Goal: Obtain resource: Download file/media

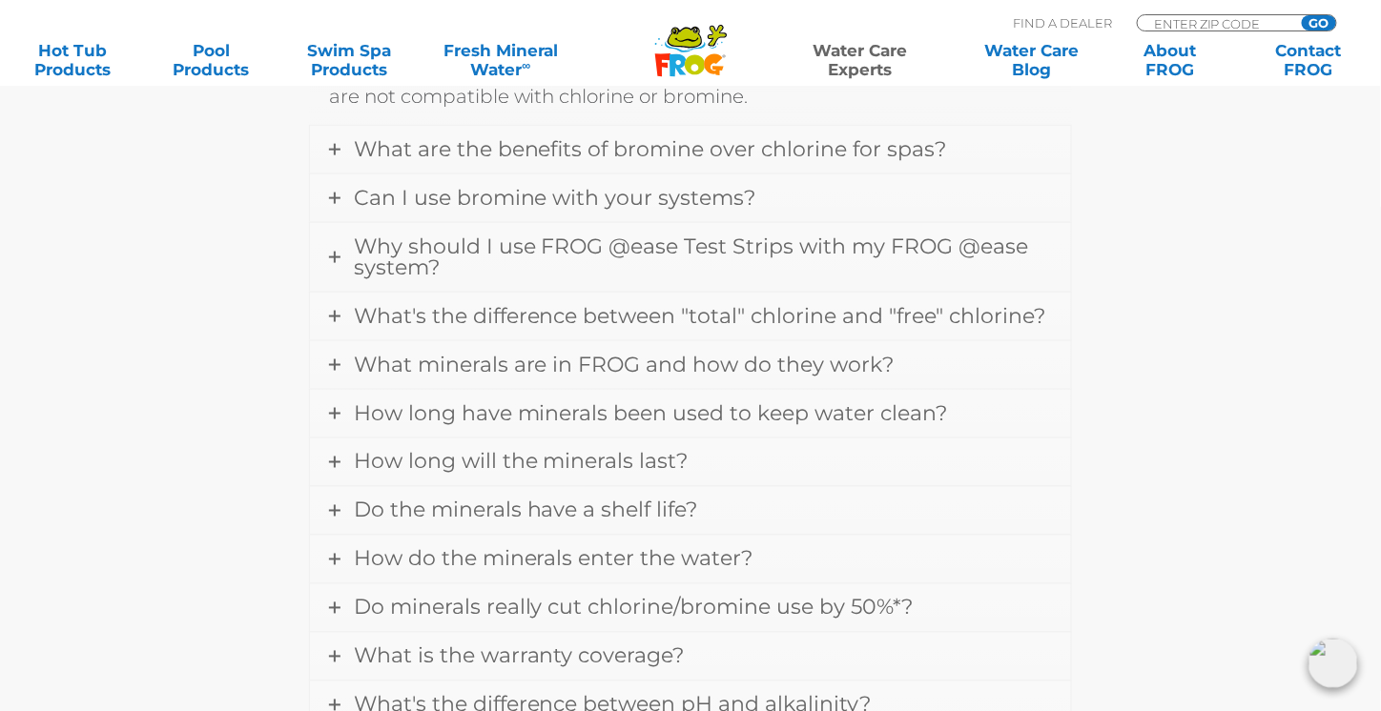
scroll to position [775, 0]
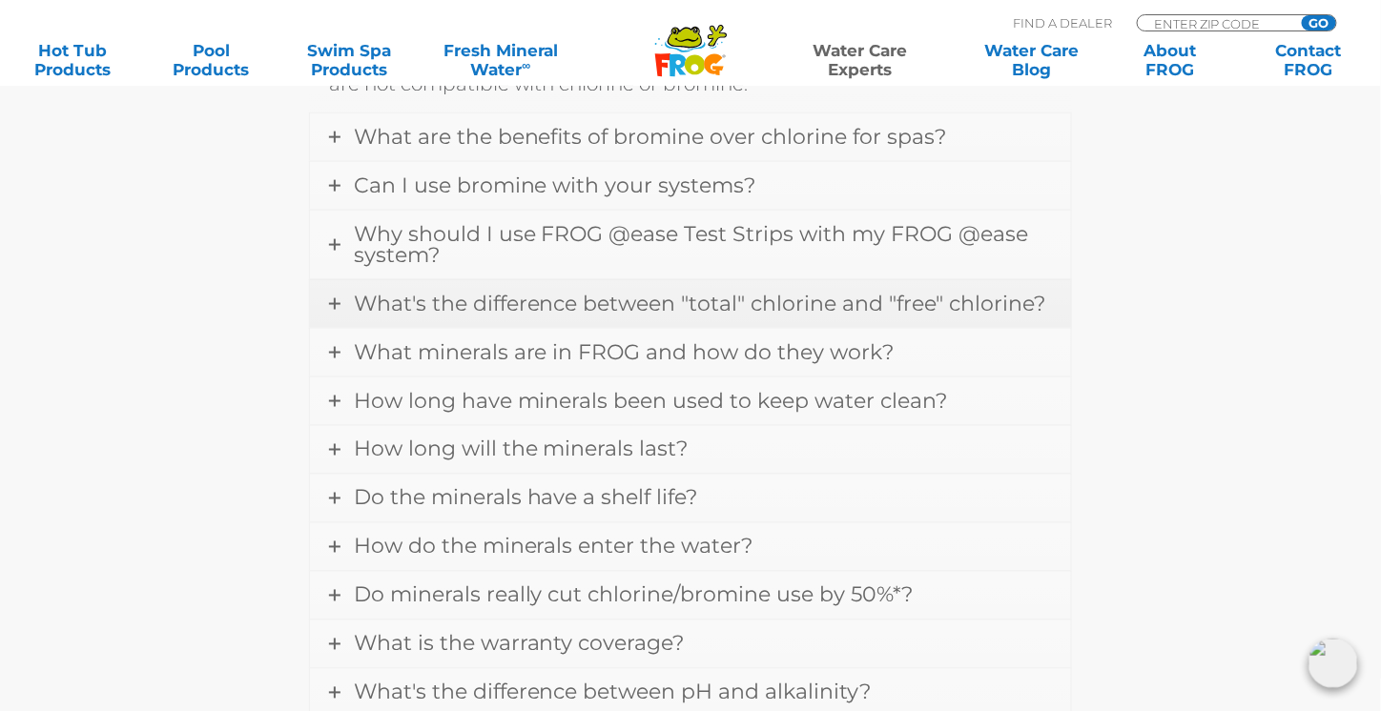
click at [686, 299] on span "What's the difference between "total" chlorine and "free" chlorine?" at bounding box center [700, 304] width 692 height 26
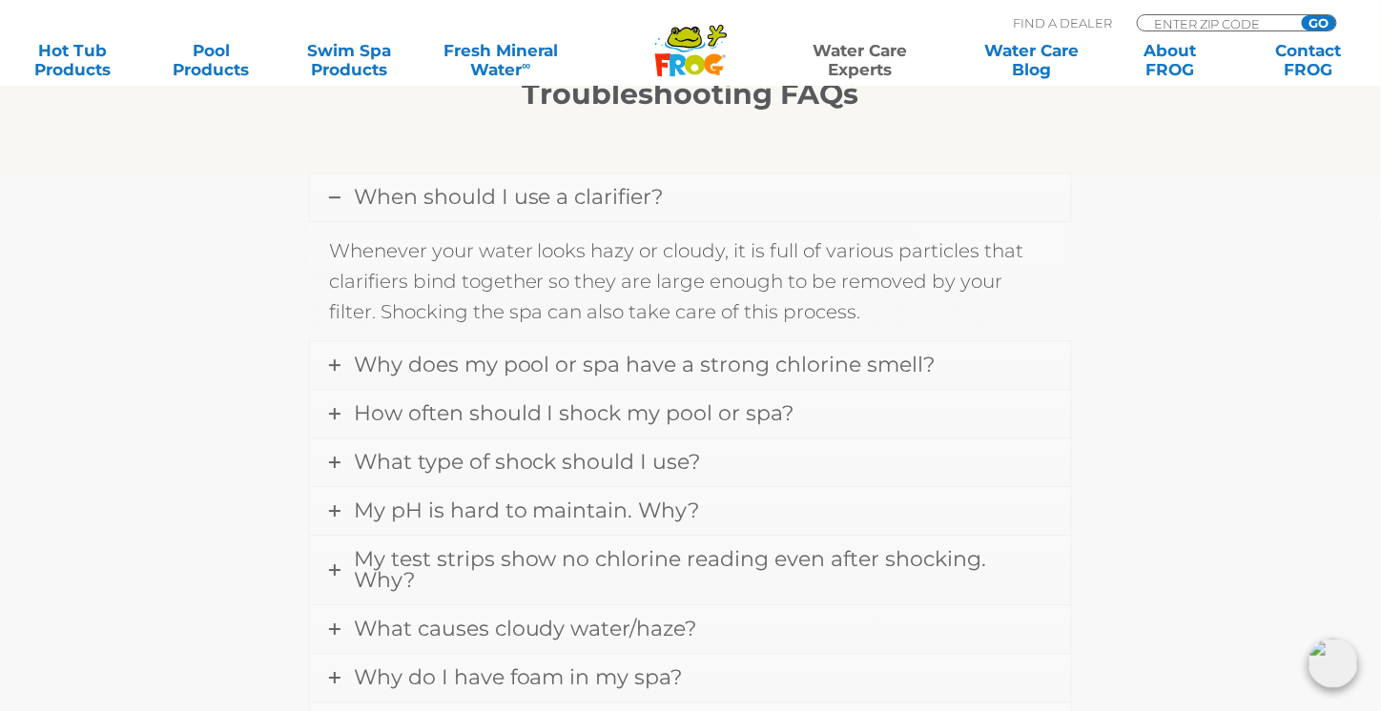
scroll to position [1721, 0]
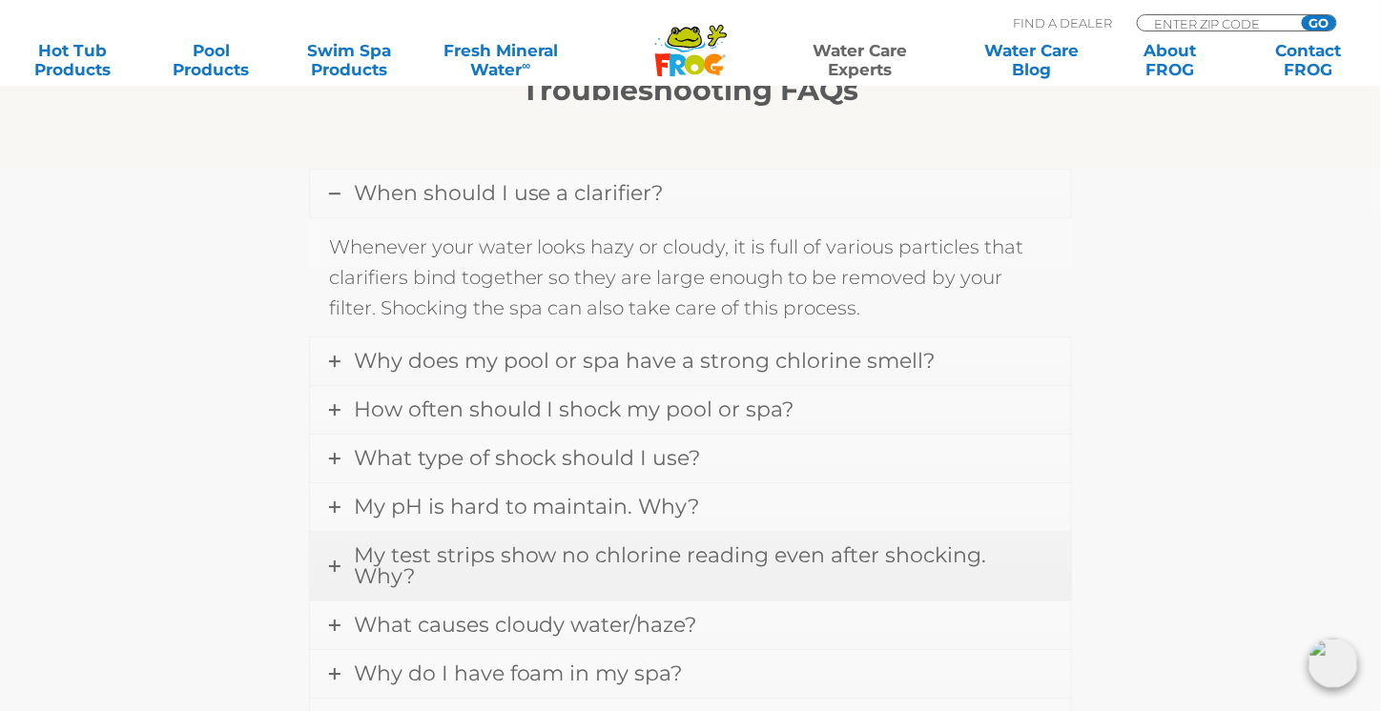
click at [798, 543] on span "My test strips show no chlorine reading even after shocking. Why?" at bounding box center [670, 566] width 633 height 47
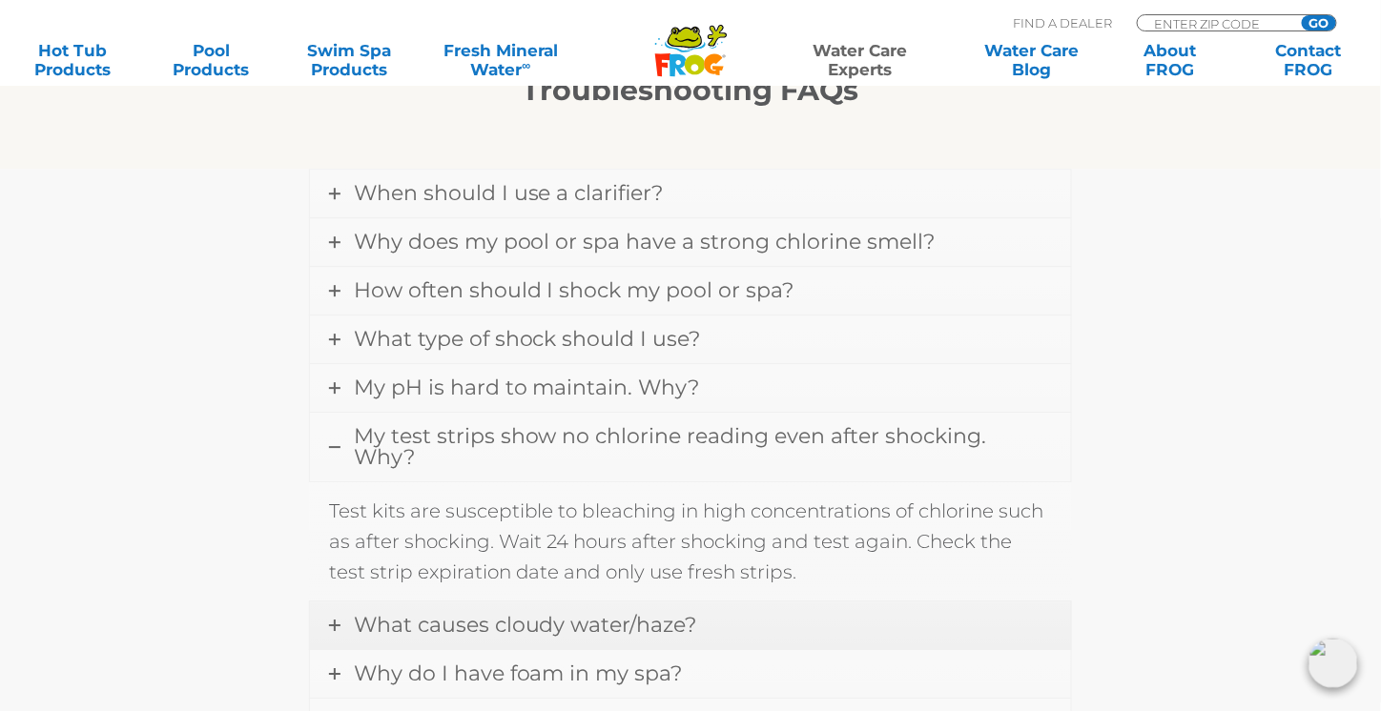
click at [571, 612] on span "What causes cloudy water/haze?" at bounding box center [525, 625] width 343 height 26
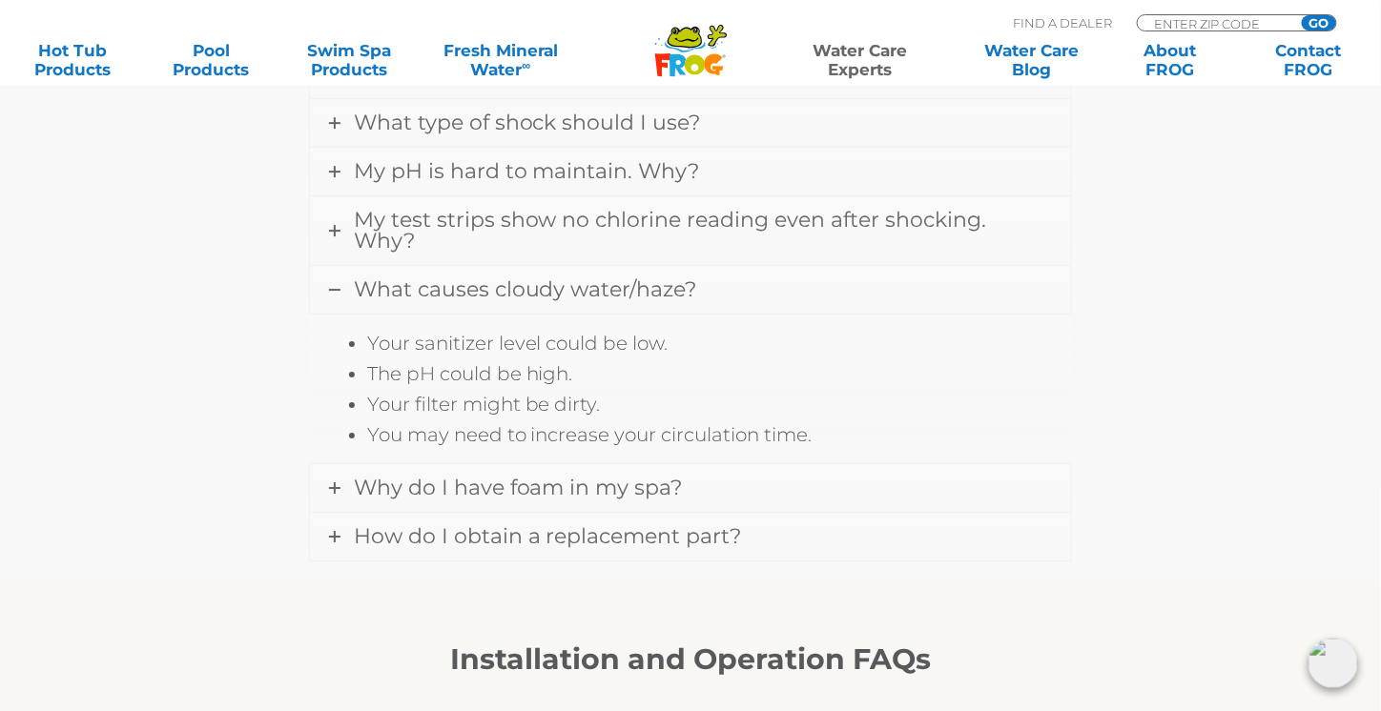
scroll to position [2014, 0]
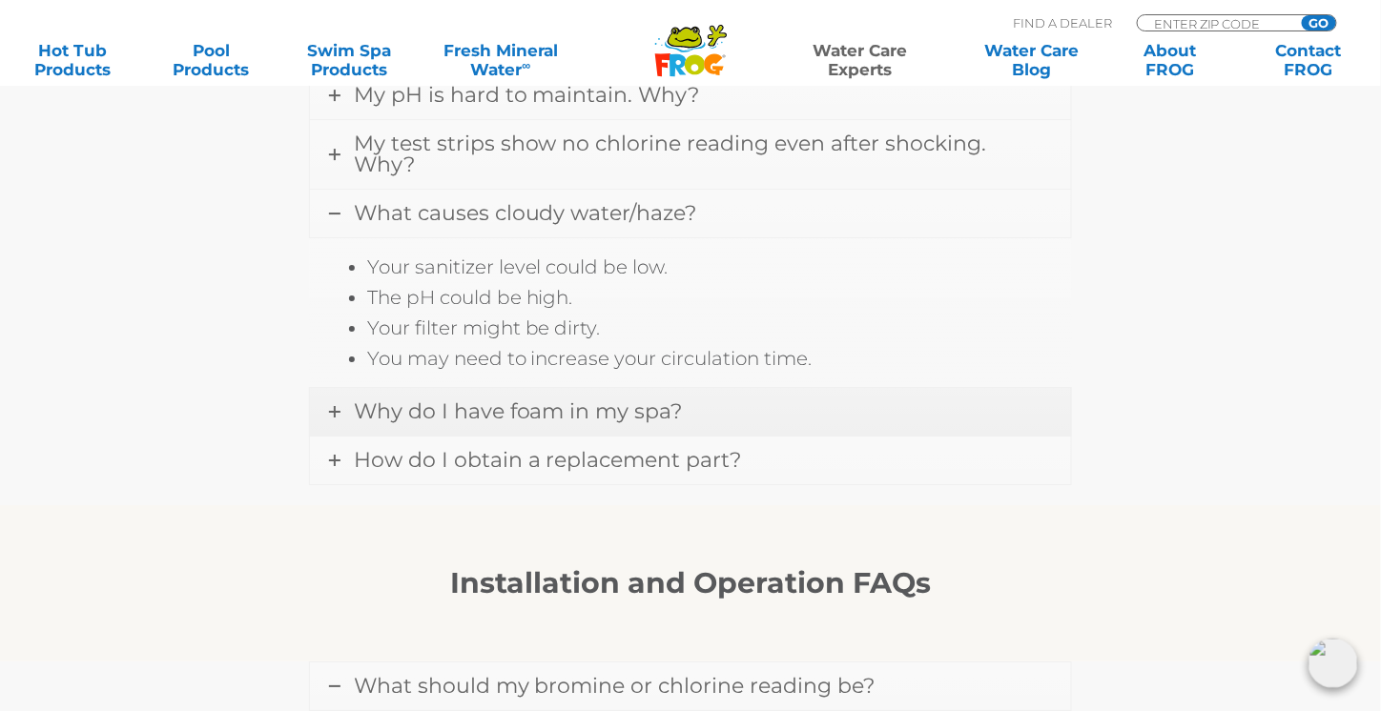
click at [636, 399] on span "Why do I have foam in my spa?" at bounding box center [518, 412] width 329 height 26
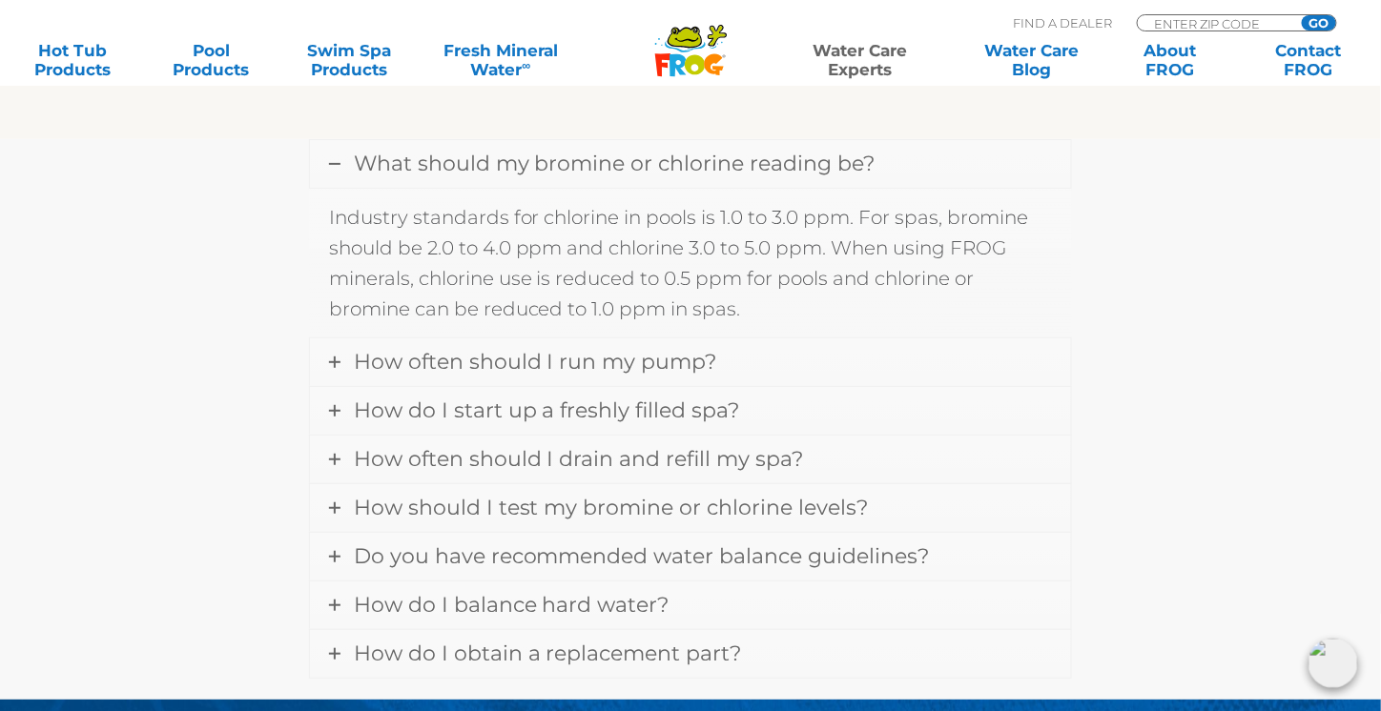
scroll to position [2557, 0]
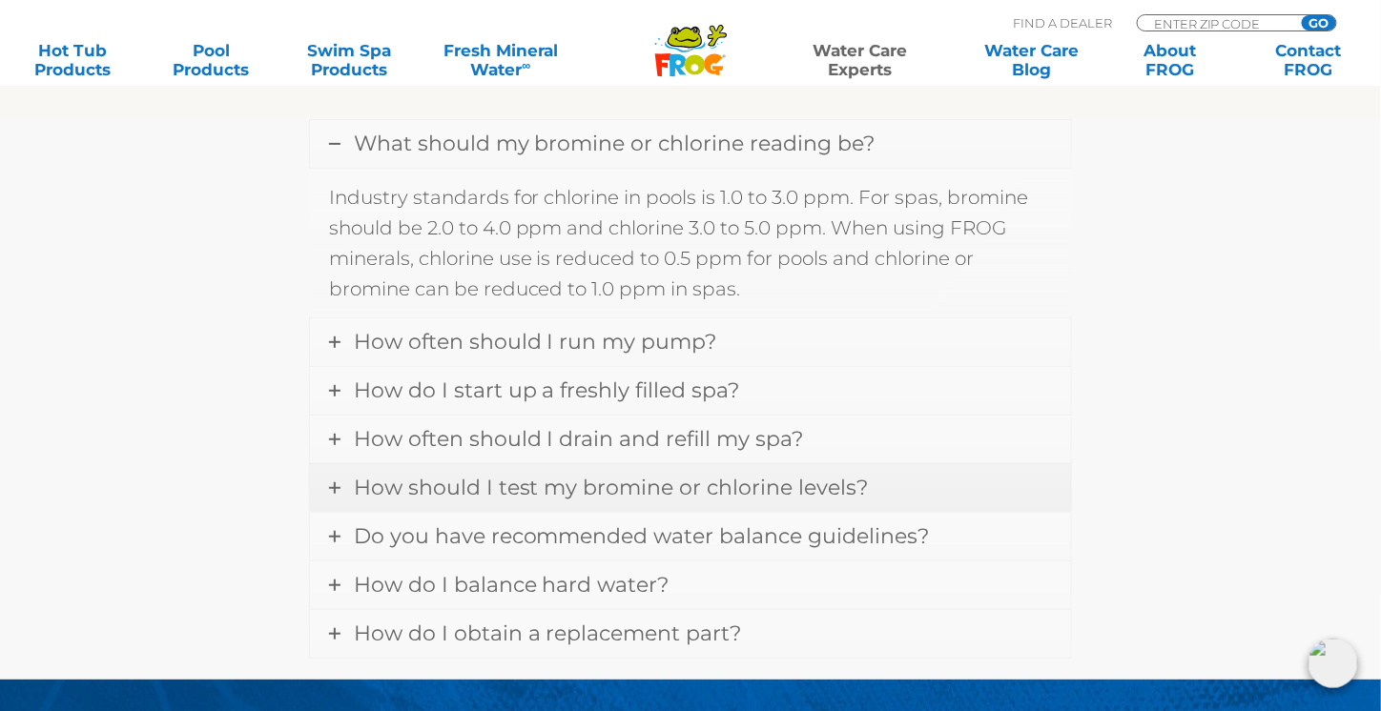
click at [825, 475] on span "How should I test my bromine or chlorine levels?" at bounding box center [611, 488] width 515 height 26
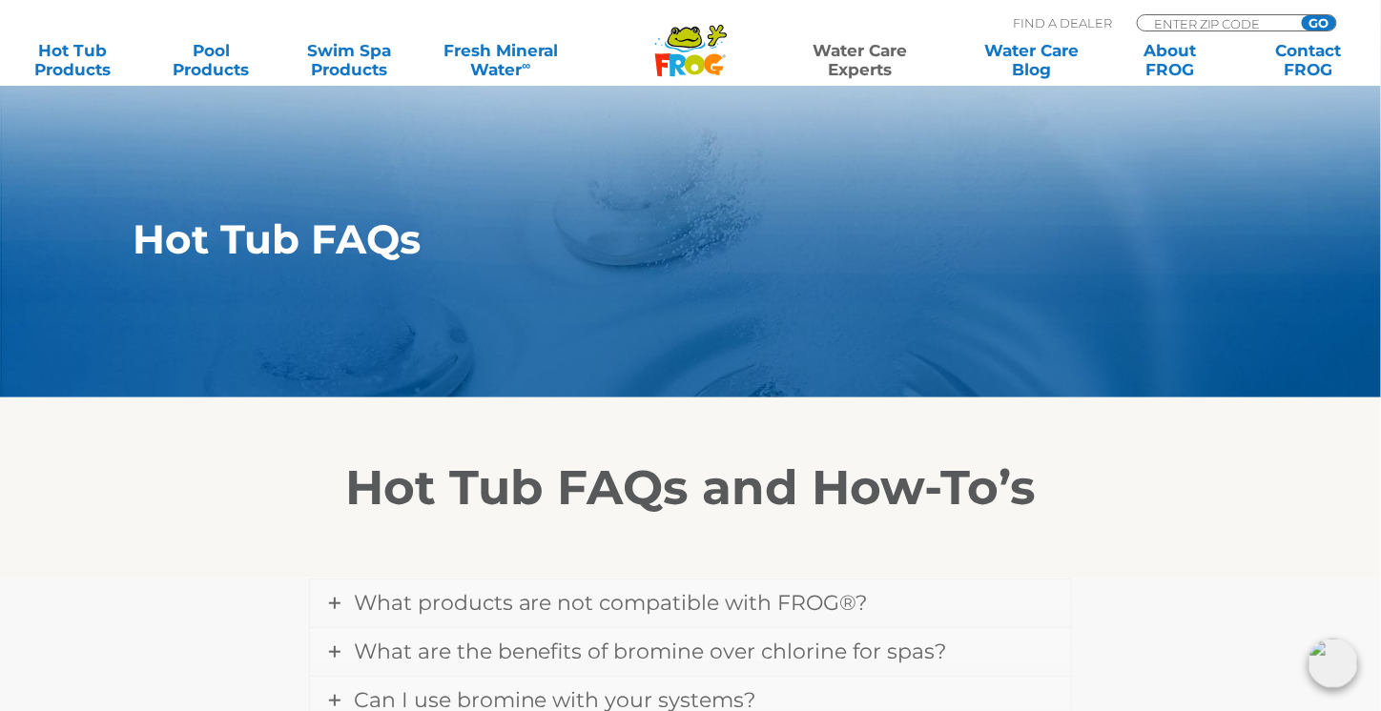
scroll to position [161, 0]
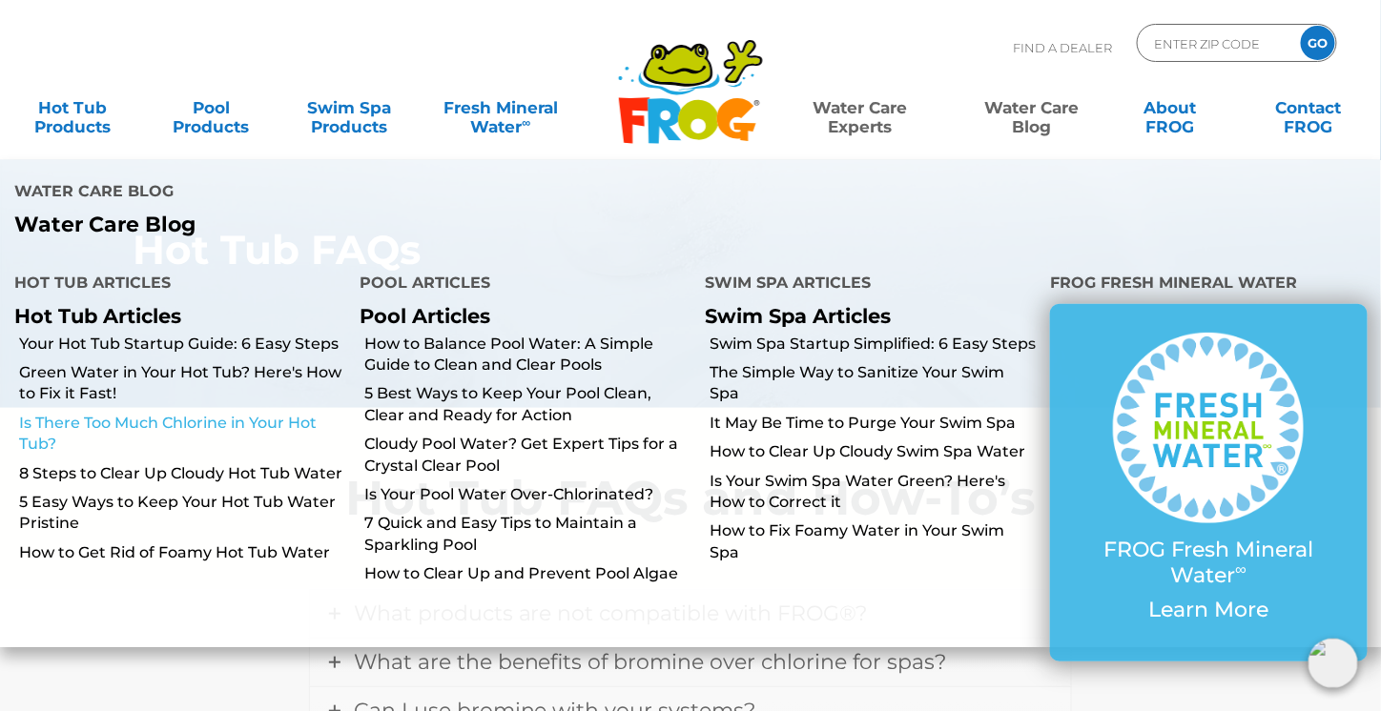
click at [99, 413] on link "Is There Too Much Chlorine in Your Hot Tub?" at bounding box center [182, 434] width 326 height 43
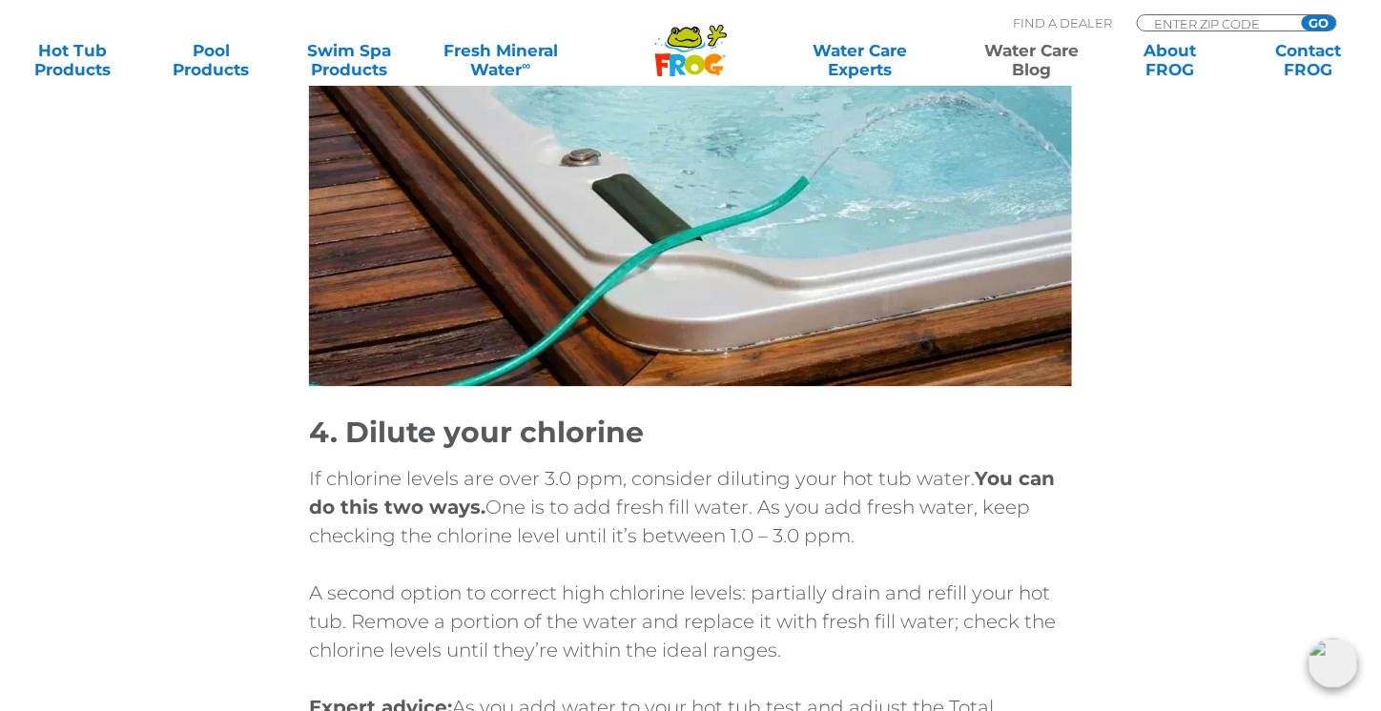
scroll to position [4196, 0]
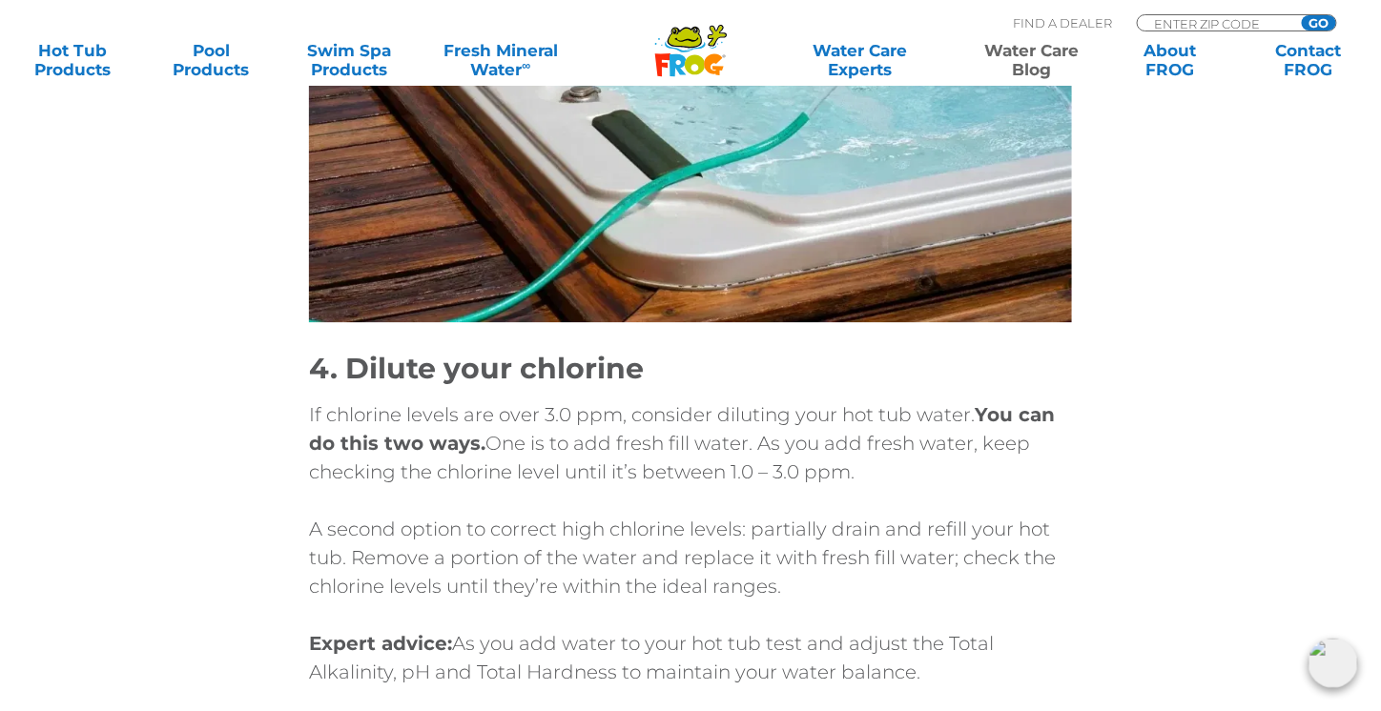
click at [953, 588] on p "A second option to correct high chlorine levels: partially drain and refill you…" at bounding box center [690, 558] width 763 height 86
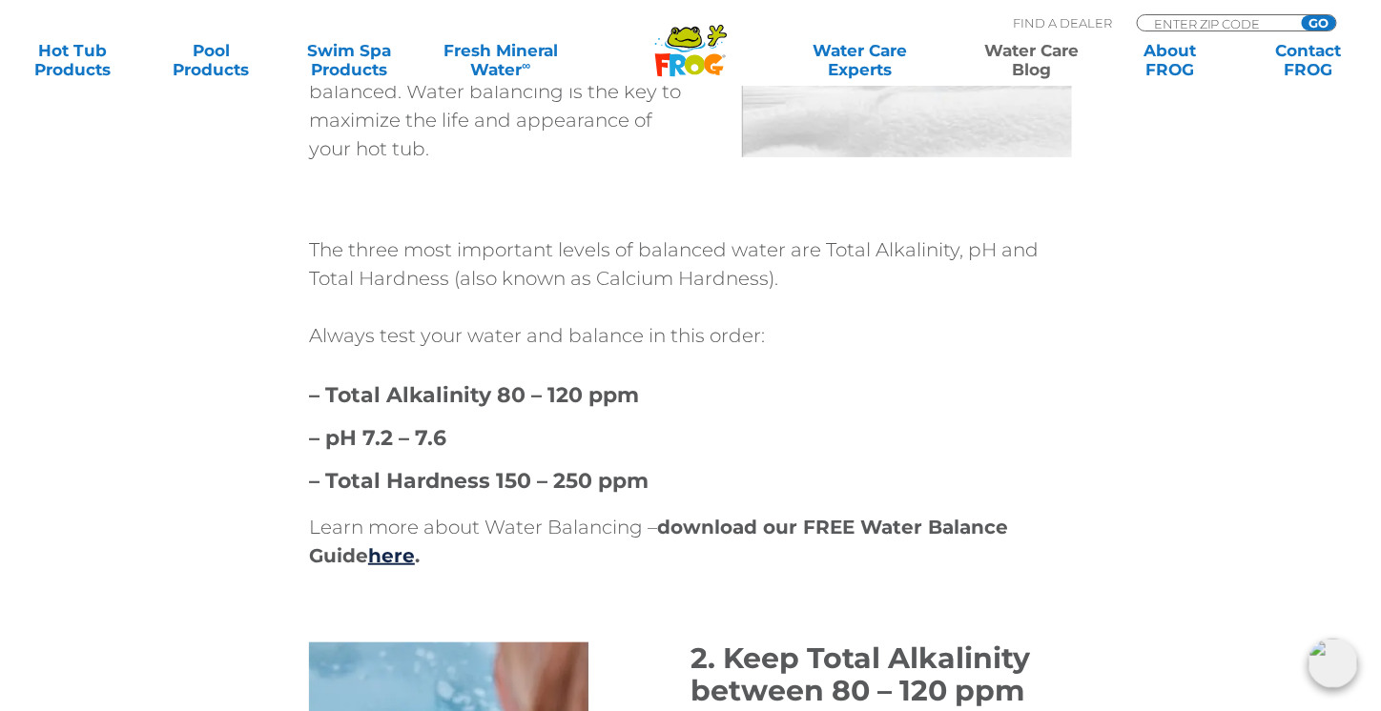
scroll to position [2605, 0]
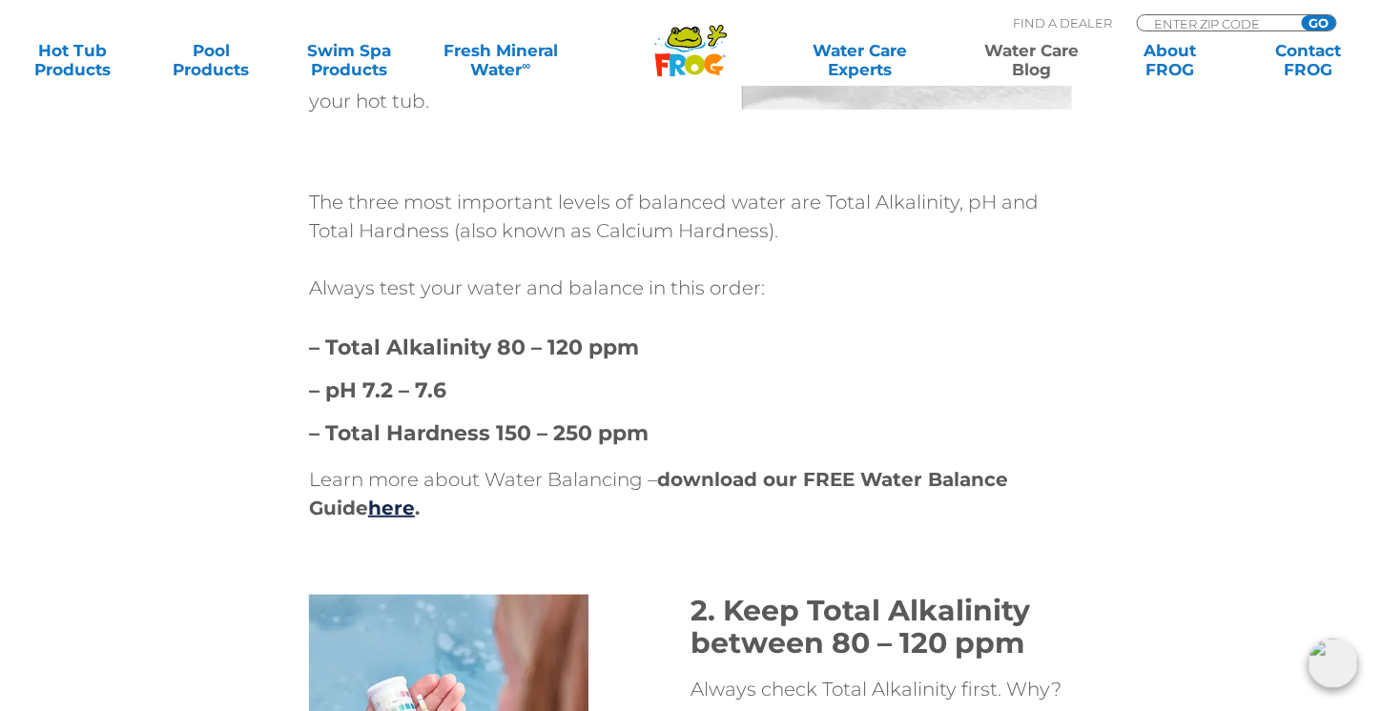
click at [863, 495] on p "Learn more about Water Balancing – download our FREE Water Balance Guide here ." at bounding box center [690, 493] width 763 height 57
click at [875, 480] on strong "download our FREE Water Balance Guide here ." at bounding box center [658, 494] width 699 height 52
click at [391, 498] on link "here" at bounding box center [391, 508] width 47 height 23
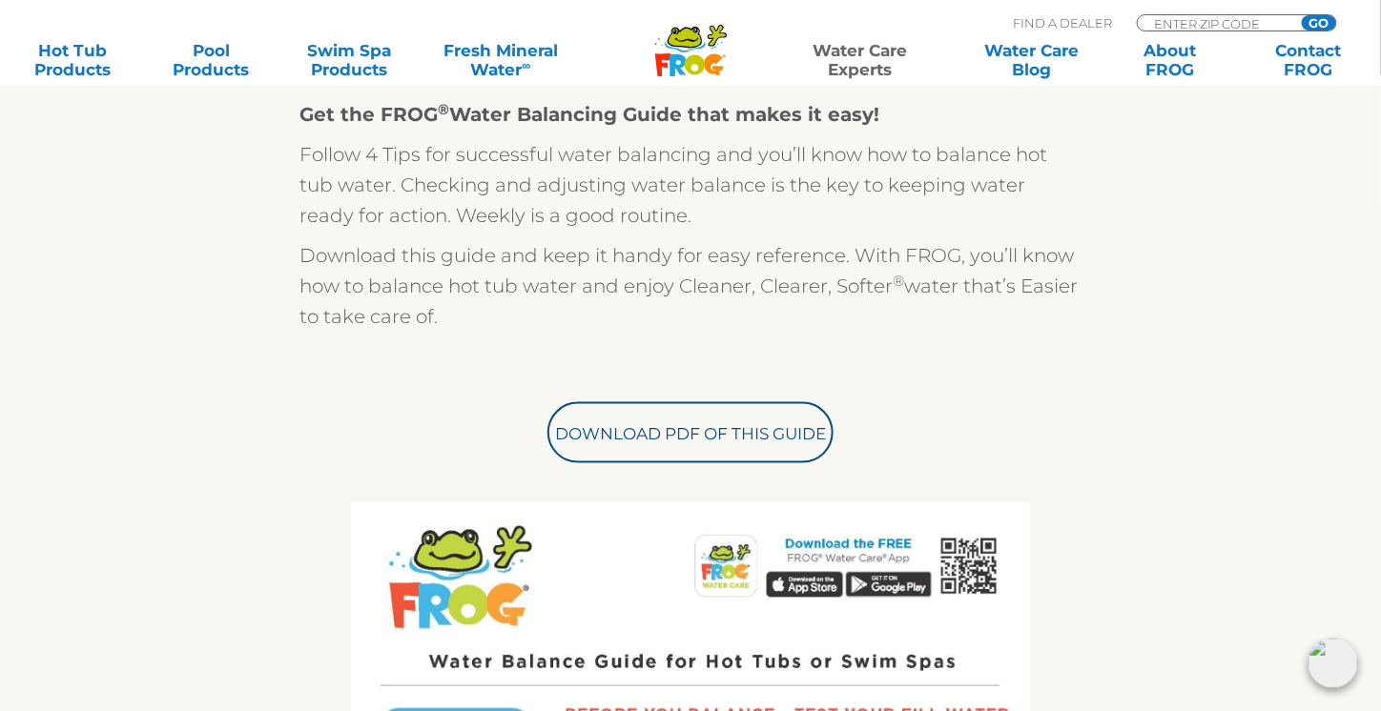
scroll to position [523, 0]
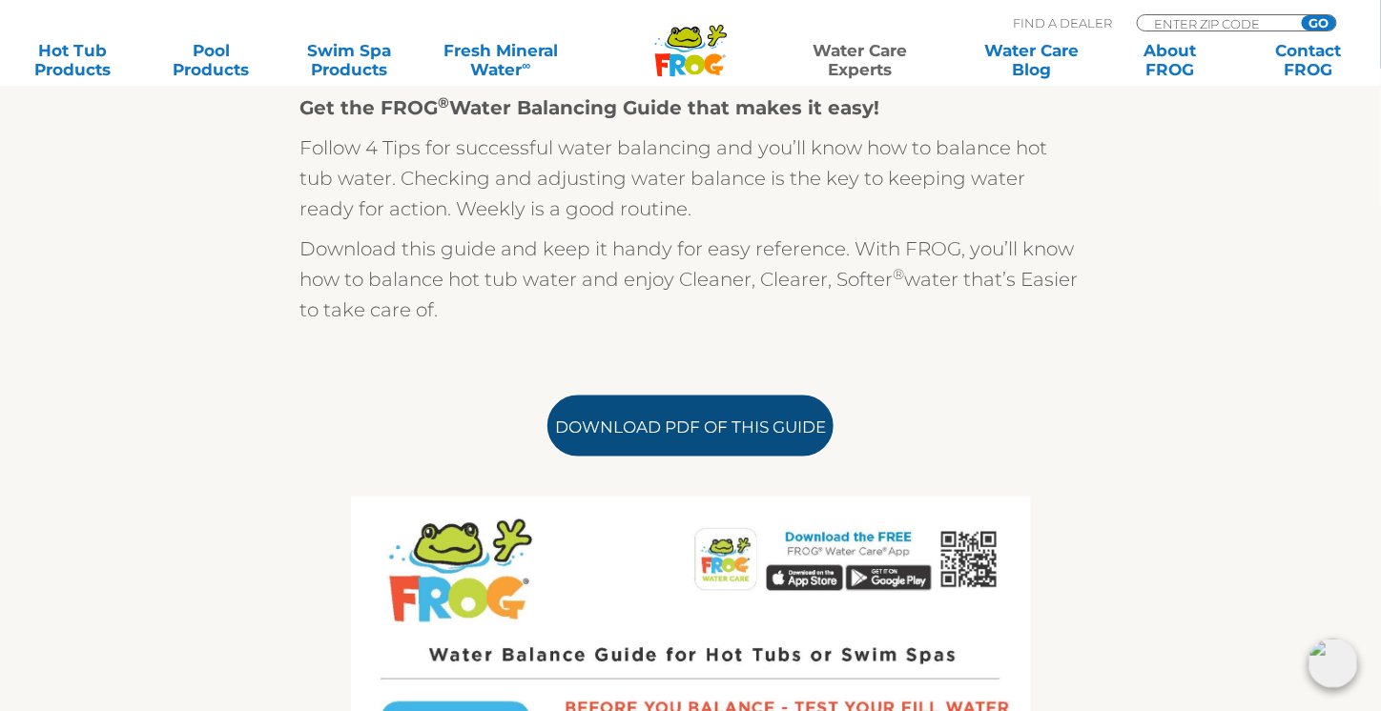
click at [719, 427] on link "Download PDF of this Guide" at bounding box center [690, 426] width 286 height 61
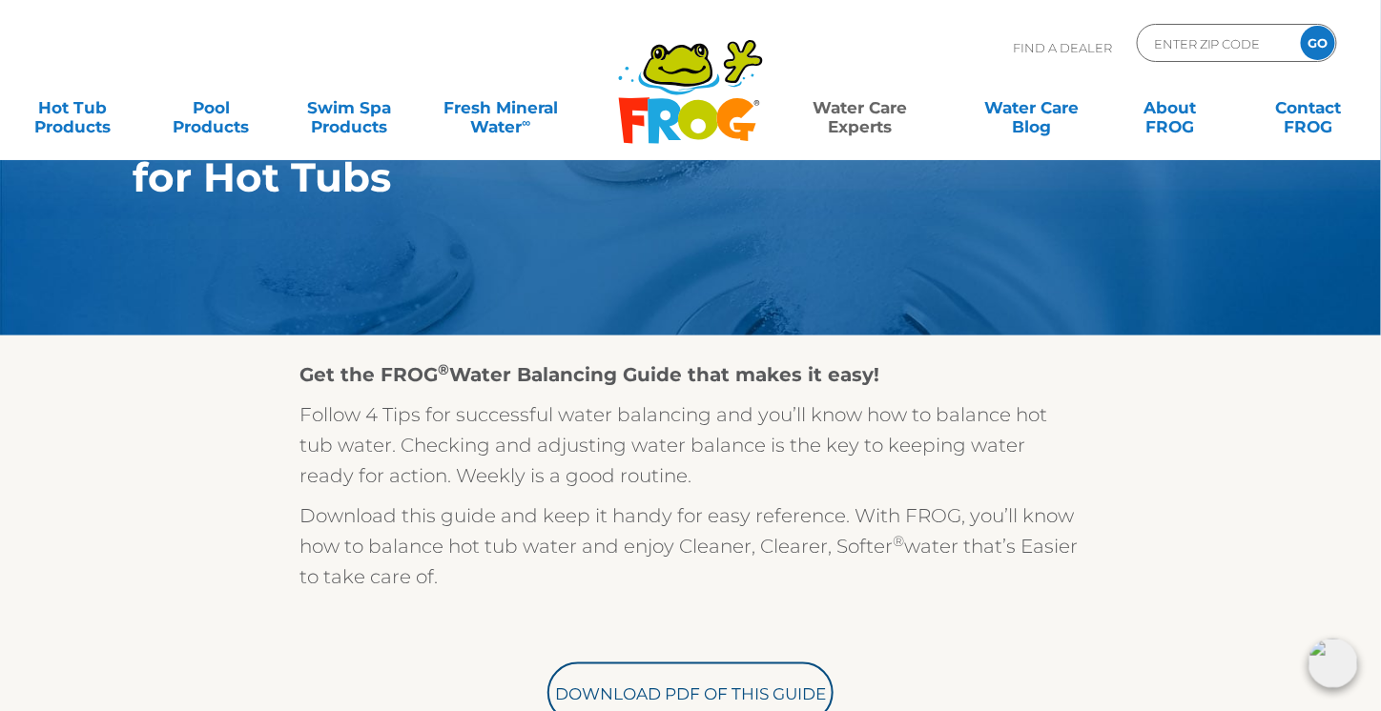
scroll to position [0, 0]
